Goal: Task Accomplishment & Management: Use online tool/utility

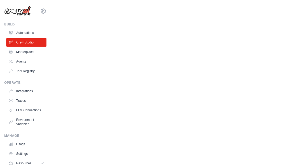
click at [54, 48] on body "[EMAIL_ADDRESS][DOMAIN_NAME] Settings Build Automations Crew Studio" at bounding box center [140, 83] width 281 height 167
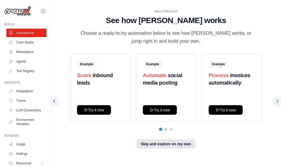
click at [148, 139] on button "Skip and explore on my own" at bounding box center [165, 144] width 59 height 10
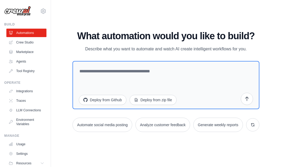
click at [202, 31] on div "WALKTHROUGH See how CrewAI works Choose a ready-to-try automation below to see …" at bounding box center [165, 84] width 199 height 106
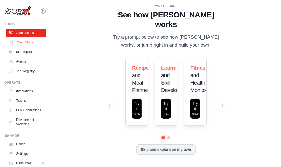
click at [28, 43] on link "Crew Studio" at bounding box center [27, 42] width 40 height 8
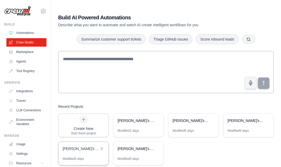
click at [90, 149] on div "[PERSON_NAME]'s AI Crew - Artist Management Automation" at bounding box center [81, 148] width 36 height 5
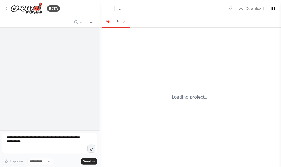
select select "****"
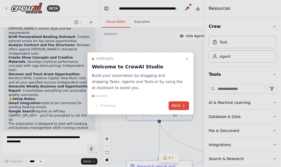
scroll to position [1166, 0]
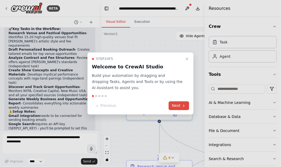
click at [175, 105] on button "Next" at bounding box center [179, 106] width 20 height 9
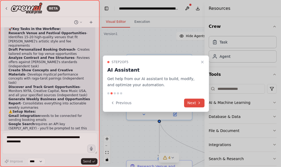
click at [175, 105] on div "Previous Next" at bounding box center [155, 103] width 97 height 9
click at [187, 106] on button "Next" at bounding box center [194, 103] width 20 height 9
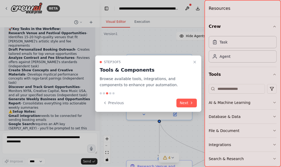
click at [231, 77] on div at bounding box center [242, 83] width 76 height 167
click at [187, 103] on button "Next" at bounding box center [187, 103] width 20 height 9
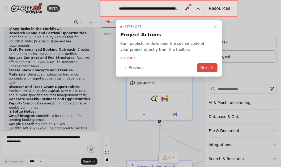
click at [210, 67] on icon at bounding box center [212, 68] width 4 height 4
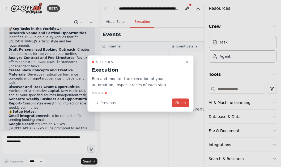
click at [182, 101] on button "Finish" at bounding box center [180, 103] width 17 height 9
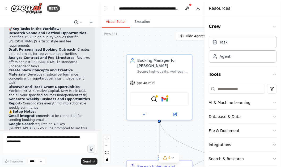
click at [233, 80] on button "Tools" at bounding box center [243, 74] width 68 height 15
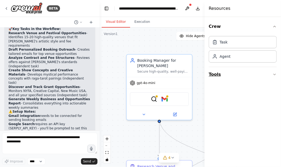
click at [274, 76] on icon "button" at bounding box center [274, 74] width 4 height 4
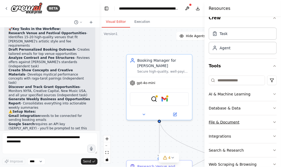
scroll to position [21, 0]
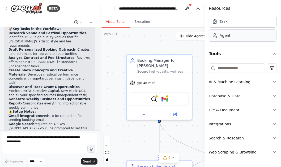
click at [253, 38] on div "Agent" at bounding box center [243, 35] width 68 height 12
click at [247, 38] on div "Agent" at bounding box center [243, 35] width 68 height 12
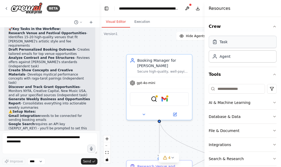
click at [232, 42] on div "Task" at bounding box center [243, 42] width 68 height 12
click at [229, 59] on div "Agent" at bounding box center [243, 56] width 68 height 12
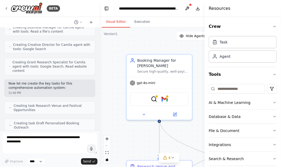
scroll to position [890, 0]
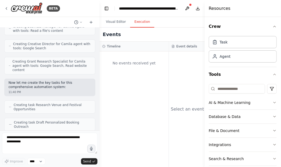
click at [140, 22] on button "Execution" at bounding box center [142, 21] width 24 height 11
click at [276, 26] on icon "button" at bounding box center [274, 26] width 4 height 4
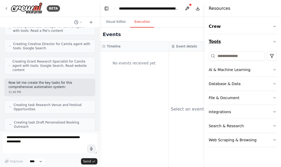
click at [274, 42] on icon "button" at bounding box center [274, 41] width 2 height 1
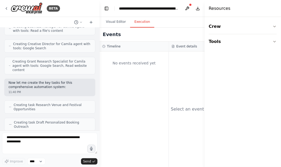
click at [194, 31] on div "Events" at bounding box center [169, 35] width 139 height 14
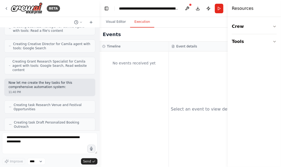
drag, startPoint x: 206, startPoint y: 12, endPoint x: 267, endPoint y: 11, distance: 61.4
click at [267, 11] on div "Resources Crew Tools" at bounding box center [254, 83] width 53 height 167
drag, startPoint x: 228, startPoint y: 66, endPoint x: 247, endPoint y: 64, distance: 19.0
click at [247, 64] on div "Resources Crew Tools" at bounding box center [254, 83] width 53 height 167
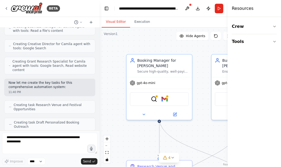
click at [119, 23] on button "Visual Editor" at bounding box center [116, 21] width 28 height 11
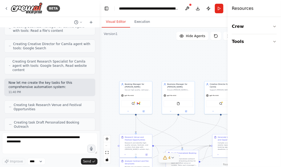
click at [166, 159] on icon at bounding box center [165, 158] width 4 height 4
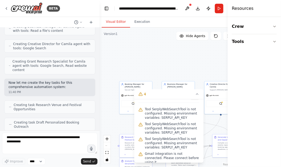
scroll to position [0, 0]
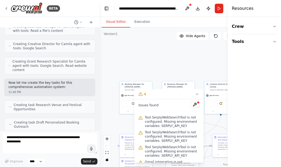
click at [168, 123] on span "Tool SerplyWebSearchTool is not configured. Missing environment variables: SERP…" at bounding box center [172, 121] width 54 height 13
click at [67, 143] on textarea at bounding box center [49, 143] width 95 height 21
click at [220, 7] on button "Run" at bounding box center [219, 9] width 8 height 10
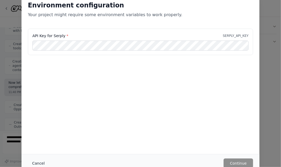
click at [38, 165] on button "Cancel" at bounding box center [38, 164] width 21 height 10
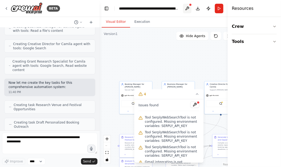
click at [187, 8] on button at bounding box center [187, 9] width 8 height 10
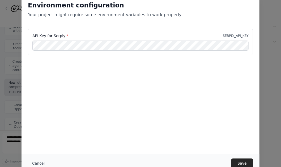
click at [171, 71] on div "API Key for Serply * SERPLY_API_KEY" at bounding box center [141, 55] width 238 height 53
click at [240, 162] on button "Save" at bounding box center [242, 164] width 22 height 10
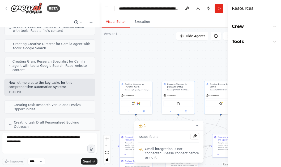
click at [159, 154] on span "Gmail integration is not connected. Please connect before using it." at bounding box center [172, 153] width 54 height 13
click at [196, 140] on button at bounding box center [194, 136] width 9 height 6
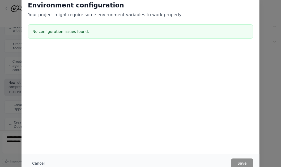
click at [263, 71] on div "Environment configuration Your project might require some environment variables…" at bounding box center [140, 83] width 281 height 167
click at [39, 163] on button "Cancel" at bounding box center [38, 164] width 21 height 10
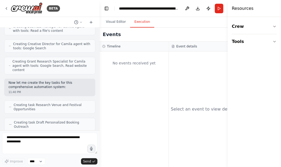
click at [144, 24] on button "Execution" at bounding box center [142, 21] width 24 height 11
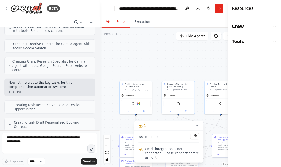
click at [117, 21] on button "Visual Editor" at bounding box center [116, 21] width 28 height 11
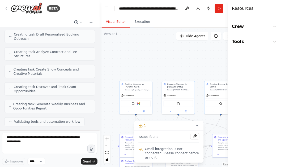
scroll to position [978, 0]
click at [7, 8] on icon at bounding box center [6, 8] width 4 height 4
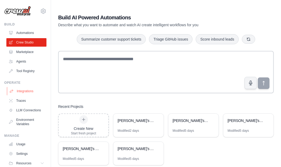
click at [27, 92] on link "Integrations" at bounding box center [27, 91] width 40 height 8
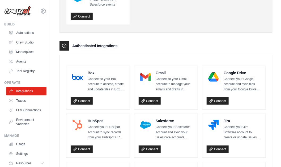
scroll to position [113, 0]
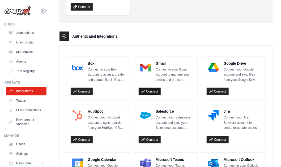
click at [152, 91] on link "Connect" at bounding box center [150, 91] width 22 height 7
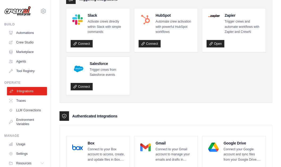
scroll to position [0, 0]
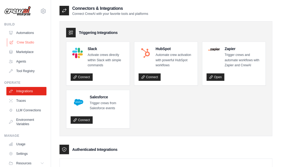
click at [24, 44] on link "Crew Studio" at bounding box center [27, 42] width 40 height 8
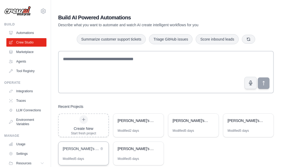
click at [87, 149] on div "[PERSON_NAME]'s AI Crew - Artist Management Automation" at bounding box center [81, 148] width 36 height 5
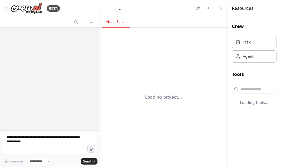
select select "****"
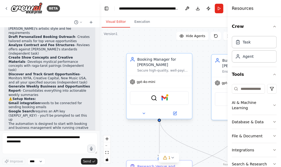
scroll to position [1166, 0]
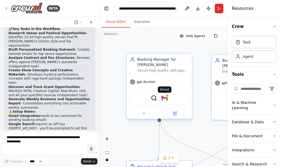
click at [162, 95] on img at bounding box center [164, 98] width 6 height 6
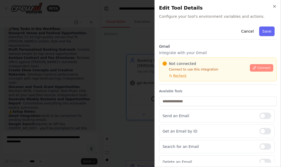
click at [266, 67] on span "Connect" at bounding box center [263, 68] width 13 height 4
click at [237, 68] on p "Connect to use this integration" at bounding box center [204, 69] width 84 height 4
click at [190, 67] on div "Not connected Connect to use this integration Recheck" at bounding box center [204, 69] width 84 height 17
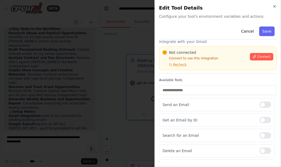
scroll to position [11, 0]
click at [236, 29] on div "Cancel Save" at bounding box center [218, 31] width 118 height 15
click at [235, 30] on div "Cancel Save" at bounding box center [218, 31] width 118 height 15
click at [233, 29] on div "Cancel Save" at bounding box center [218, 31] width 118 height 15
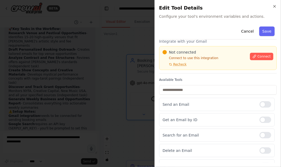
click at [195, 43] on p "Integrate with your Gmail" at bounding box center [218, 41] width 118 height 5
click at [198, 38] on div "Cancel Save" at bounding box center [218, 31] width 118 height 15
click at [206, 41] on p "Integrate with your Gmail" at bounding box center [218, 41] width 118 height 5
click at [233, 31] on div "Cancel Save" at bounding box center [218, 31] width 118 height 15
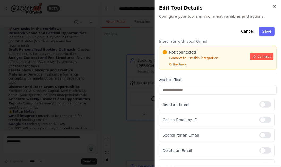
click at [232, 59] on p "Connect to use this integration" at bounding box center [204, 58] width 84 height 4
click at [190, 78] on label "Available Tools" at bounding box center [218, 80] width 118 height 4
click at [167, 108] on div "Send an Email" at bounding box center [216, 104] width 115 height 13
click at [234, 29] on div "Cancel Save" at bounding box center [218, 31] width 118 height 15
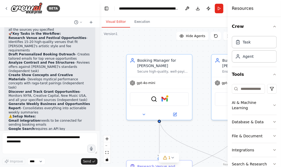
scroll to position [1166, 0]
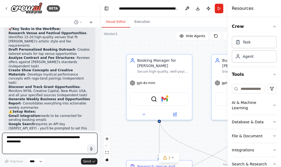
click at [41, 141] on textarea at bounding box center [49, 143] width 95 height 21
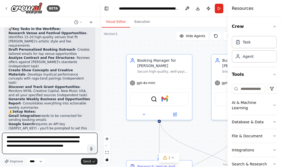
paste textarea "**********"
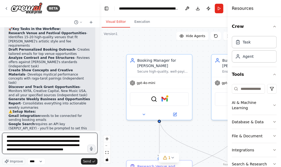
type textarea "**********"
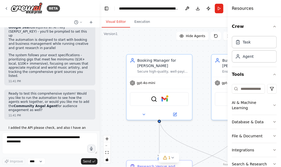
scroll to position [1356, 0]
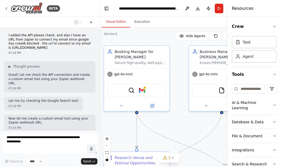
drag, startPoint x: 156, startPoint y: 50, endPoint x: 133, endPoint y: 41, distance: 24.2
click at [133, 41] on div ".deletable-edge-delete-btn { width: 20px; height: 20px; border: 0px solid #ffff…" at bounding box center [169, 98] width 139 height 140
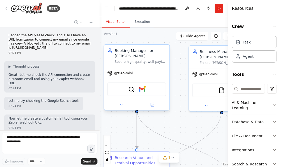
scroll to position [1386, 0]
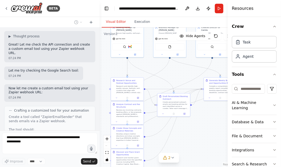
drag, startPoint x: 199, startPoint y: 109, endPoint x: 168, endPoint y: 68, distance: 51.6
click at [168, 68] on div ".deletable-edge-delete-btn { width: 20px; height: 20px; border: 0px solid #ffff…" at bounding box center [169, 98] width 139 height 140
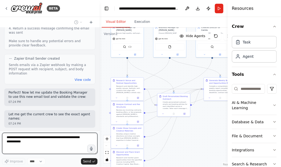
scroll to position [1541, 0]
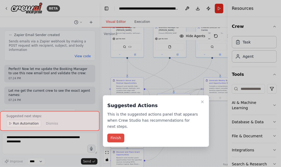
click at [116, 136] on button "Finish" at bounding box center [115, 138] width 17 height 9
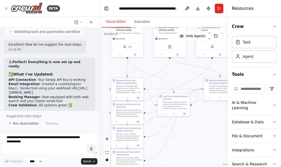
scroll to position [1701, 0]
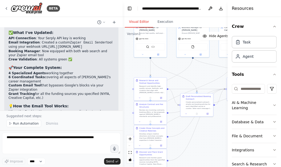
drag, startPoint x: 99, startPoint y: 69, endPoint x: 123, endPoint y: 67, distance: 23.9
click at [123, 67] on div "BETA 🚀 [PERSON_NAME]’s AI Crew: Automation Descriptions 🎤 Booking Manager Goal:…" at bounding box center [140, 83] width 281 height 167
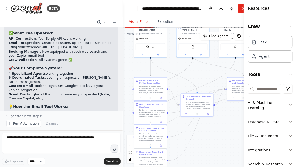
scroll to position [1542, 0]
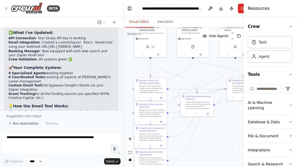
click at [27, 123] on span "Run Automation" at bounding box center [26, 124] width 26 height 4
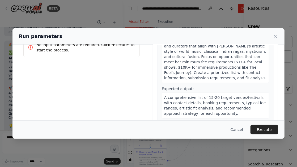
scroll to position [30, 0]
click at [190, 78] on div "Research and identify high-quality venues, festivals, and curators that align w…" at bounding box center [215, 59] width 107 height 47
click at [186, 77] on div "Research and identify high-quality venues, festivals, and curators that align w…" at bounding box center [215, 59] width 107 height 47
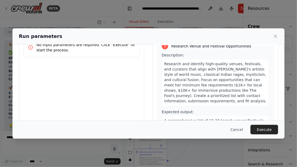
scroll to position [6, 0]
click at [198, 80] on span "Research and identify high-quality venues, festivals, and curators that align w…" at bounding box center [215, 82] width 102 height 41
click at [199, 88] on div "Research and identify high-quality venues, festivals, and curators that align w…" at bounding box center [215, 82] width 107 height 47
click at [188, 102] on div "Research and identify high-quality venues, festivals, and curators that align w…" at bounding box center [215, 82] width 107 height 47
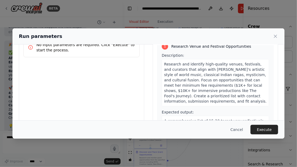
click at [187, 101] on div "Research and identify high-quality venues, festivals, and curators that align w…" at bounding box center [215, 82] width 107 height 47
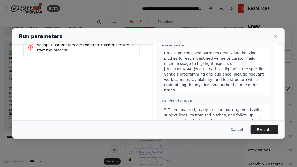
scroll to position [137, 0]
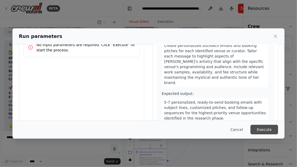
click at [259, 127] on button "Execute" at bounding box center [264, 130] width 28 height 10
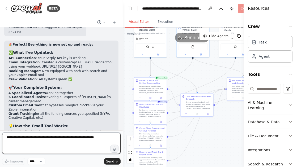
click at [35, 148] on textarea at bounding box center [61, 143] width 118 height 21
type textarea "*"
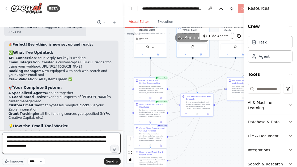
click at [59, 148] on textarea "**********" at bounding box center [61, 143] width 118 height 21
type textarea "**********"
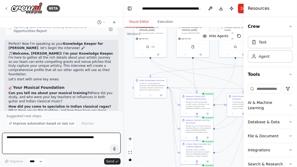
scroll to position [1902, 0]
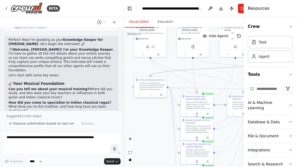
drag, startPoint x: 180, startPoint y: 70, endPoint x: 159, endPoint y: 82, distance: 23.9
click at [159, 81] on div ".deletable-edge-delete-btn { width: 20px; height: 20px; border: 0px solid #ffff…" at bounding box center [155, 46] width 69 height 70
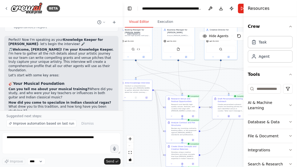
drag, startPoint x: 123, startPoint y: 65, endPoint x: 108, endPoint y: 67, distance: 15.1
click at [108, 67] on div "BETA 🚀 [PERSON_NAME]’s AI Crew: Automation Descriptions 🎤 Booking Manager Goal:…" at bounding box center [148, 83] width 297 height 167
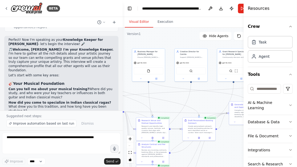
drag, startPoint x: 180, startPoint y: 74, endPoint x: 150, endPoint y: 95, distance: 36.6
click at [150, 95] on div ".deletable-edge-delete-btn { width: 20px; height: 20px; border: 0px solid #ffff…" at bounding box center [192, 98] width 139 height 140
drag, startPoint x: 149, startPoint y: 96, endPoint x: 207, endPoint y: 92, distance: 57.5
click at [207, 92] on div ".deletable-edge-delete-btn { width: 20px; height: 20px; border: 0px solid #ffff…" at bounding box center [192, 98] width 139 height 140
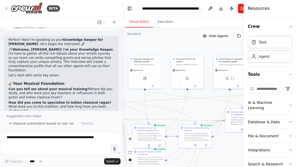
drag, startPoint x: 158, startPoint y: 91, endPoint x: 149, endPoint y: 100, distance: 12.8
click at [149, 100] on div ".deletable-edge-delete-btn { width: 20px; height: 20px; border: 0px solid #ffff…" at bounding box center [192, 98] width 139 height 140
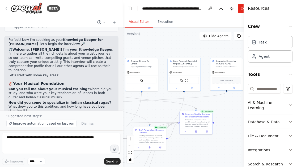
drag, startPoint x: 189, startPoint y: 97, endPoint x: 149, endPoint y: 98, distance: 39.8
click at [149, 98] on div ".deletable-edge-delete-btn { width: 20px; height: 20px; border: 0px solid #ffff…" at bounding box center [192, 98] width 139 height 140
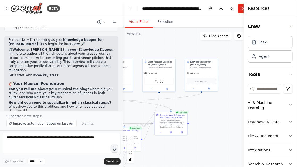
drag, startPoint x: 168, startPoint y: 98, endPoint x: 139, endPoint y: 99, distance: 28.4
click at [139, 99] on div ".deletable-edge-delete-btn { width: 20px; height: 20px; border: 0px solid #ffff…" at bounding box center [192, 98] width 139 height 140
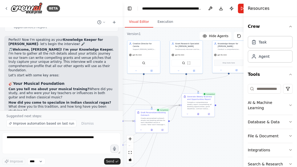
drag, startPoint x: 203, startPoint y: 101, endPoint x: 233, endPoint y: 82, distance: 35.7
click at [233, 82] on div ".deletable-edge-delete-btn { width: 20px; height: 20px; border: 0px solid #ffff…" at bounding box center [192, 98] width 139 height 140
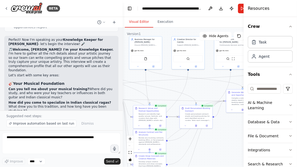
drag, startPoint x: 190, startPoint y: 136, endPoint x: 235, endPoint y: 132, distance: 44.5
click at [235, 132] on div ".deletable-edge-delete-btn { width: 20px; height: 20px; border: 0px solid #ffff…" at bounding box center [192, 98] width 139 height 140
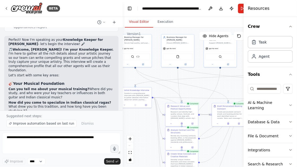
drag, startPoint x: 185, startPoint y: 142, endPoint x: 217, endPoint y: 140, distance: 32.2
click at [217, 140] on div ".deletable-edge-delete-btn { width: 20px; height: 20px; border: 0px solid #ffff…" at bounding box center [192, 98] width 139 height 140
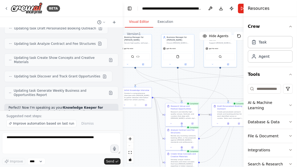
scroll to position [1837, 0]
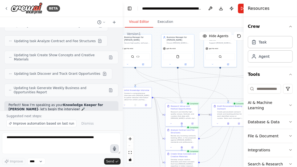
click at [113, 148] on icon "button" at bounding box center [114, 149] width 5 height 5
click at [115, 150] on icon "button" at bounding box center [114, 149] width 3 height 4
click at [113, 152] on button "button" at bounding box center [114, 149] width 8 height 8
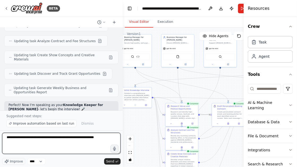
click at [46, 138] on textarea at bounding box center [61, 143] width 118 height 21
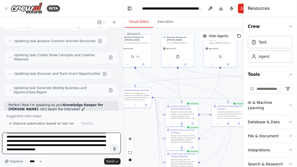
scroll to position [281, 0]
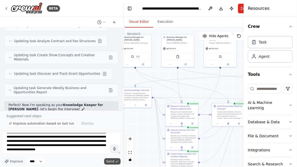
click at [109, 161] on span "Send" at bounding box center [110, 162] width 8 height 4
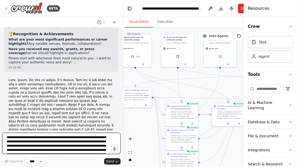
scroll to position [2138, 0]
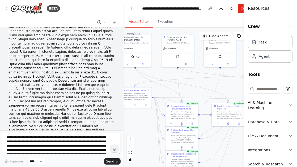
click at [112, 150] on icon "button" at bounding box center [115, 149] width 6 height 6
click at [113, 149] on circle "button" at bounding box center [114, 149] width 5 height 5
click at [110, 163] on span "Send" at bounding box center [110, 162] width 8 height 4
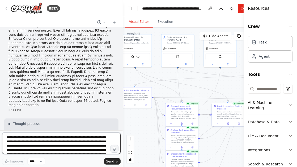
scroll to position [2294, 0]
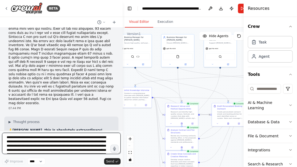
click at [79, 142] on textarea at bounding box center [61, 143] width 118 height 21
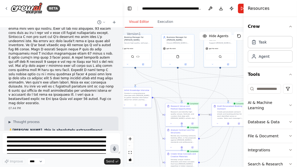
click at [117, 150] on button "button" at bounding box center [114, 149] width 8 height 8
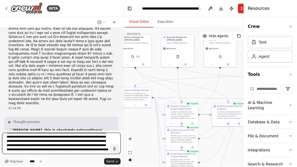
scroll to position [87, 0]
click at [47, 154] on textarea at bounding box center [61, 143] width 118 height 21
type textarea "**********"
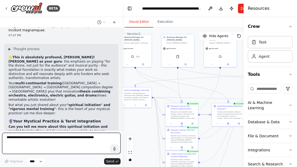
scroll to position [2655, 0]
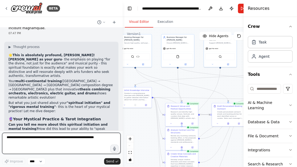
click at [60, 140] on textarea at bounding box center [61, 143] width 118 height 21
type textarea "**********"
click at [73, 136] on textarea "**********" at bounding box center [61, 143] width 118 height 21
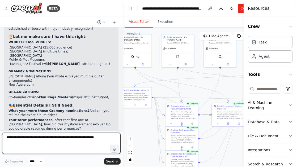
scroll to position [3032, 0]
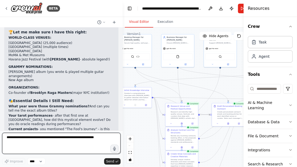
click at [54, 138] on textarea at bounding box center [61, 143] width 118 height 21
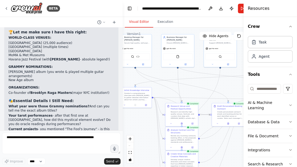
click at [116, 149] on icon "button" at bounding box center [115, 149] width 6 height 6
click at [116, 149] on circle "button" at bounding box center [114, 149] width 5 height 5
click at [110, 160] on span "Send" at bounding box center [110, 162] width 8 height 4
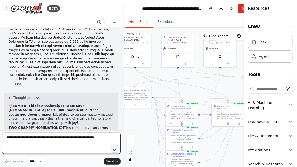
scroll to position [2920, 0]
click at [85, 141] on textarea at bounding box center [61, 143] width 118 height 21
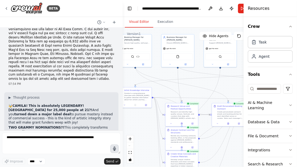
click at [112, 148] on icon "button" at bounding box center [114, 149] width 6 height 6
click at [112, 148] on icon "button" at bounding box center [115, 149] width 6 height 6
click at [109, 161] on span "Send" at bounding box center [110, 162] width 8 height 4
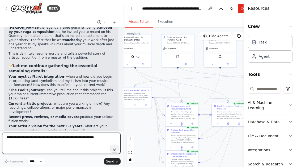
scroll to position [3696, 0]
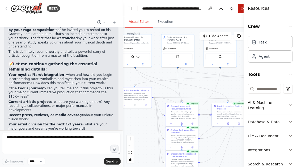
click at [240, 8] on button "Run" at bounding box center [242, 9] width 8 height 10
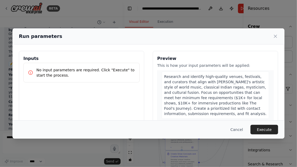
scroll to position [21, 0]
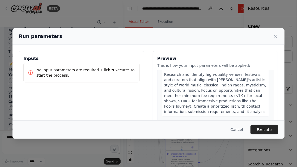
click at [235, 95] on span "Research and identify high-quality venues, festivals, and curators that align w…" at bounding box center [215, 92] width 102 height 41
click at [257, 127] on button "Execute" at bounding box center [264, 130] width 28 height 10
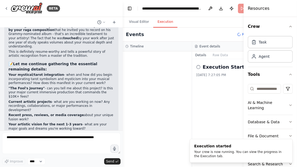
click at [162, 23] on button "Execution" at bounding box center [165, 21] width 24 height 11
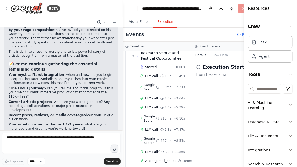
scroll to position [114, 0]
